Goal: Transaction & Acquisition: Purchase product/service

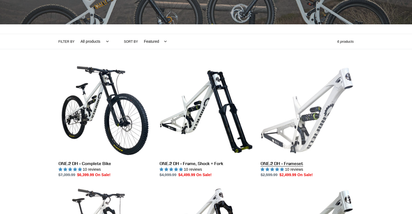
click at [317, 139] on link "ONE.2 DH - Frameset" at bounding box center [307, 121] width 93 height 114
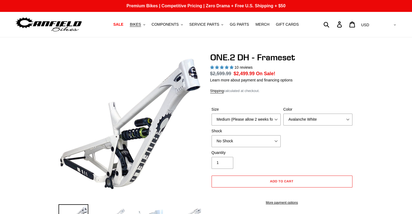
select select "highest-rating"
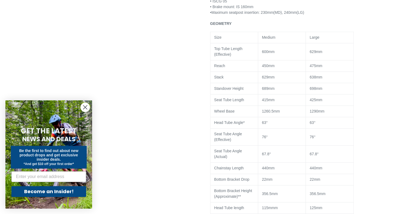
scroll to position [499, 0]
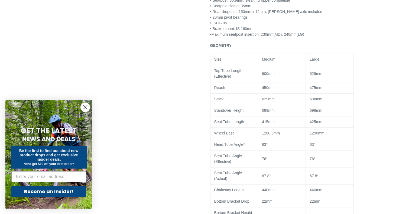
click at [86, 106] on circle "Close dialog" at bounding box center [85, 107] width 9 height 9
